Goal: Transaction & Acquisition: Purchase product/service

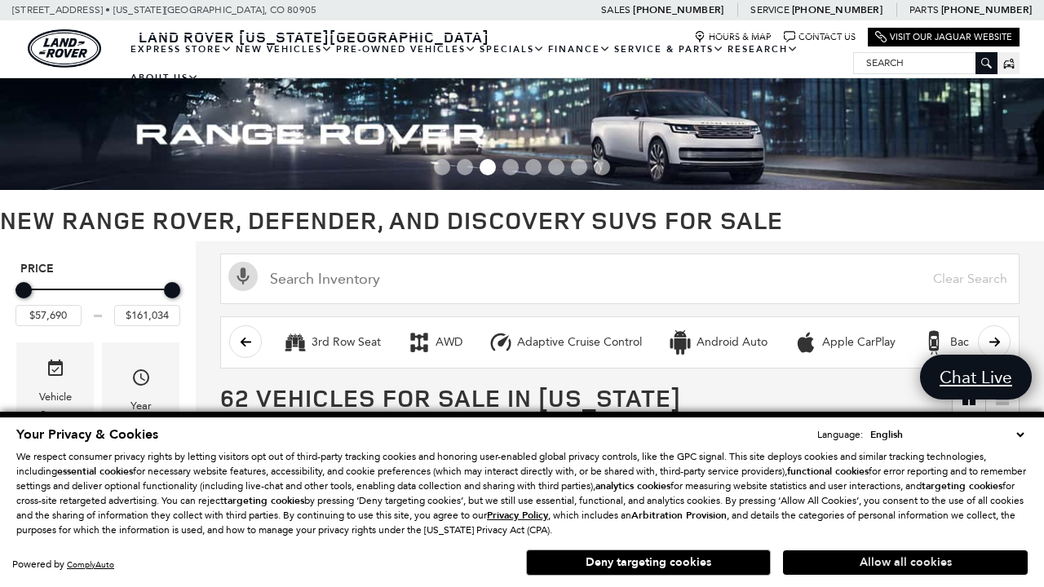
click at [905, 563] on button "Allow all cookies" at bounding box center [905, 562] width 245 height 24
